Goal: Task Accomplishment & Management: Manage account settings

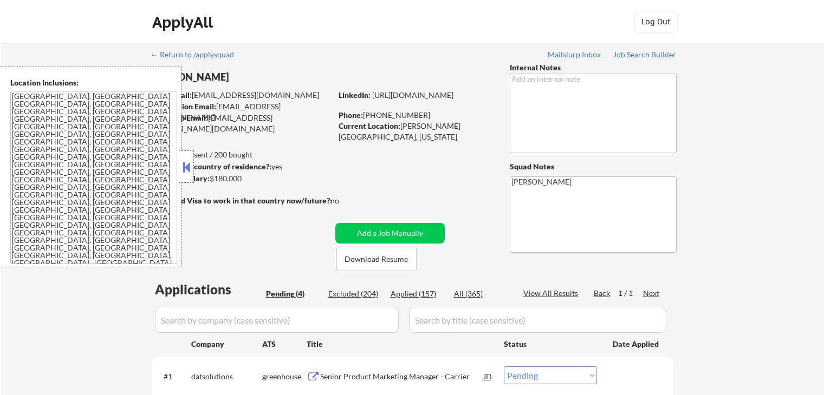
select select ""pending""
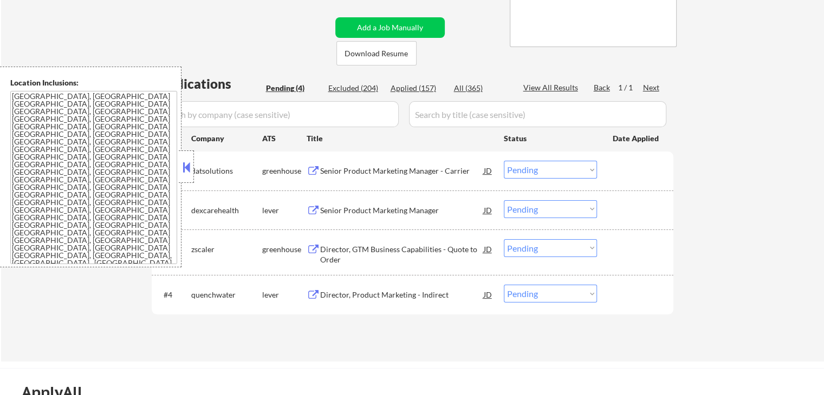
scroll to position [271, 0]
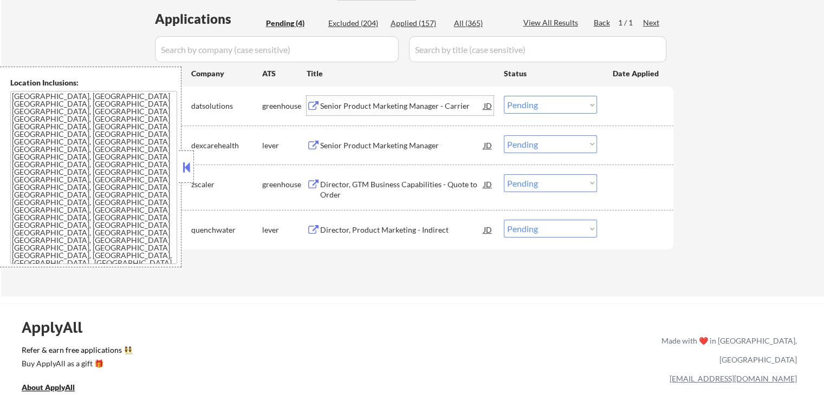
click at [340, 111] on div "Senior Product Marketing Manager - Carrier" at bounding box center [402, 105] width 164 height 19
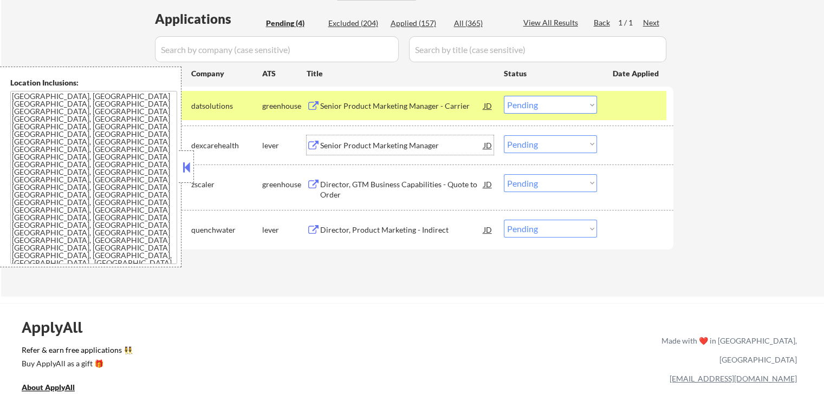
click at [351, 146] on div "Senior Product Marketing Manager" at bounding box center [402, 145] width 164 height 11
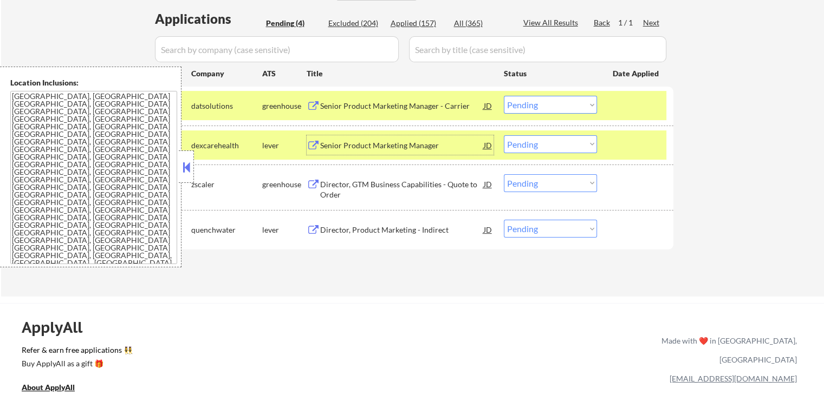
click at [343, 186] on div "Director, GTM Business Capabilities - Quote to Order" at bounding box center [402, 189] width 164 height 21
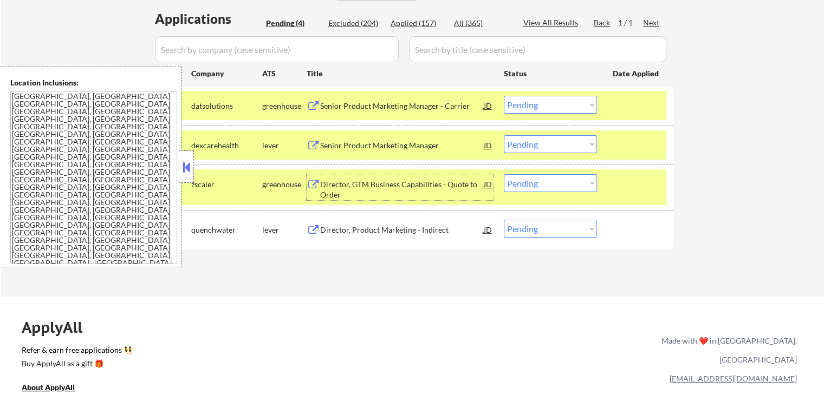
click at [323, 233] on div "Director, Product Marketing - Indirect" at bounding box center [402, 230] width 164 height 11
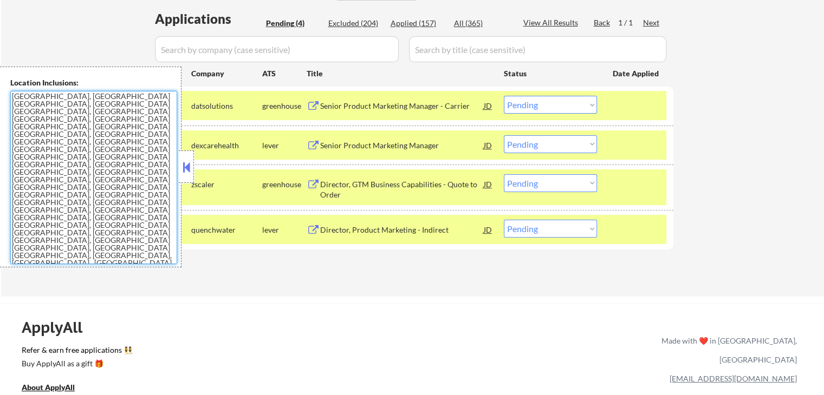
drag, startPoint x: 171, startPoint y: 211, endPoint x: 4, endPoint y: 96, distance: 202.5
click at [4, 96] on div "Location Inclusions: [GEOGRAPHIC_DATA], [GEOGRAPHIC_DATA] [GEOGRAPHIC_DATA], [G…" at bounding box center [90, 167] width 181 height 201
click at [138, 214] on textarea "[GEOGRAPHIC_DATA], [GEOGRAPHIC_DATA] [GEOGRAPHIC_DATA], [GEOGRAPHIC_DATA] [GEOG…" at bounding box center [93, 177] width 167 height 173
drag, startPoint x: 535, startPoint y: 185, endPoint x: 537, endPoint y: 191, distance: 6.3
click at [536, 185] on select "Choose an option... Pending Applied Excluded (Questions) Excluded (Expired) Exc…" at bounding box center [550, 183] width 93 height 18
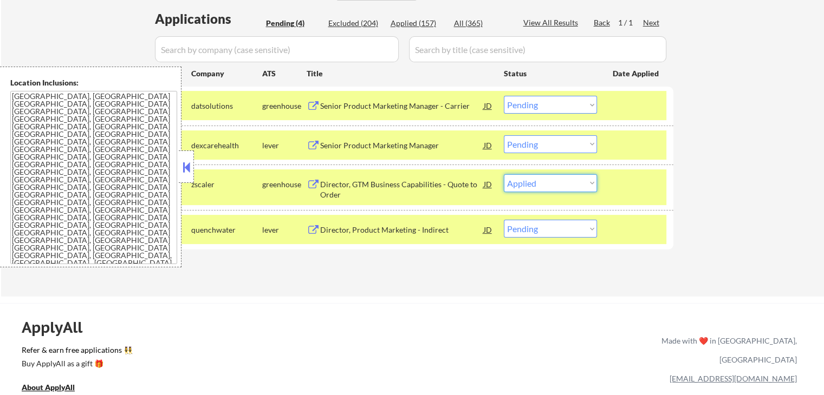
click at [504, 174] on select "Choose an option... Pending Applied Excluded (Questions) Excluded (Expired) Exc…" at bounding box center [550, 183] width 93 height 18
select select ""pending""
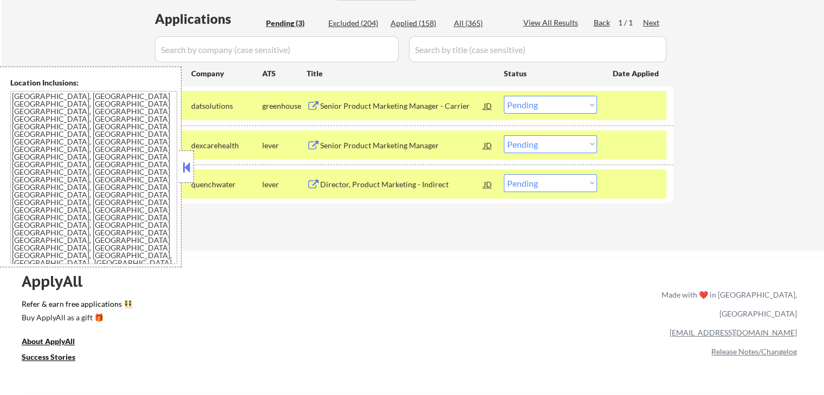
click at [188, 168] on button at bounding box center [186, 167] width 12 height 16
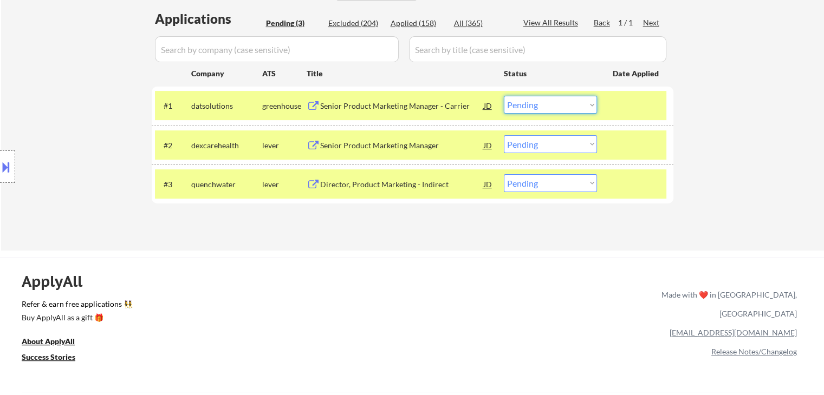
click at [529, 107] on select "Choose an option... Pending Applied Excluded (Questions) Excluded (Expired) Exc…" at bounding box center [550, 105] width 93 height 18
click at [504, 96] on select "Choose an option... Pending Applied Excluded (Questions) Excluded (Expired) Exc…" at bounding box center [550, 105] width 93 height 18
click at [406, 222] on div "Applications Pending (3) Excluded (204) Applied (158) All (365) View All Result…" at bounding box center [413, 120] width 522 height 220
select select ""pending""
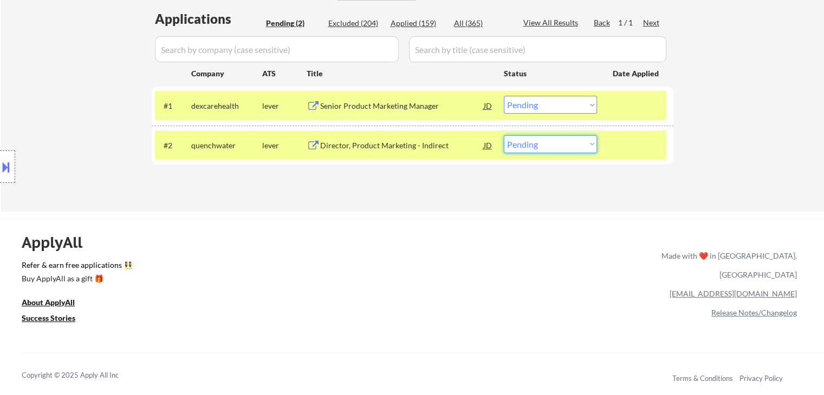
click at [554, 143] on select "Choose an option... Pending Applied Excluded (Questions) Excluded (Expired) Exc…" at bounding box center [550, 144] width 93 height 18
select select ""excluded__salary_""
click at [504, 135] on select "Choose an option... Pending Applied Excluded (Questions) Excluded (Expired) Exc…" at bounding box center [550, 144] width 93 height 18
drag, startPoint x: 546, startPoint y: 102, endPoint x: 546, endPoint y: 112, distance: 9.2
click at [546, 102] on select "Choose an option... Pending Applied Excluded (Questions) Excluded (Expired) Exc…" at bounding box center [550, 105] width 93 height 18
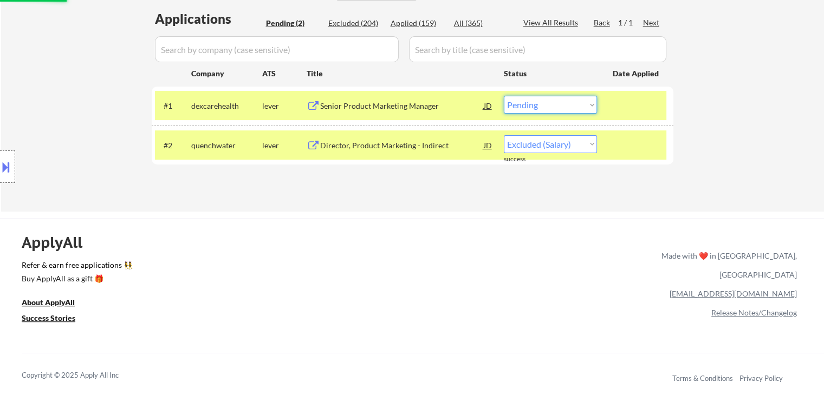
select select ""excluded__salary_""
click at [504, 96] on select "Choose an option... Pending Applied Excluded (Questions) Excluded (Expired) Exc…" at bounding box center [550, 105] width 93 height 18
